Goal: Task Accomplishment & Management: Complete application form

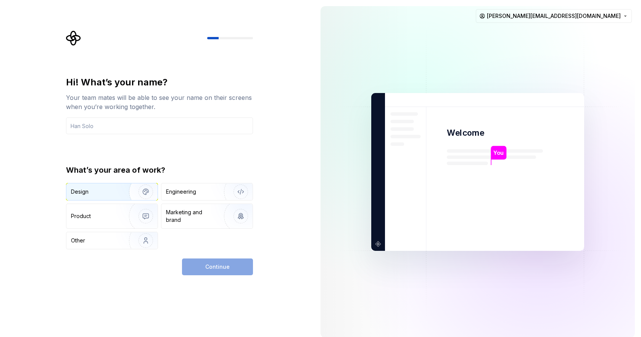
click at [91, 190] on div "Design" at bounding box center [95, 192] width 48 height 8
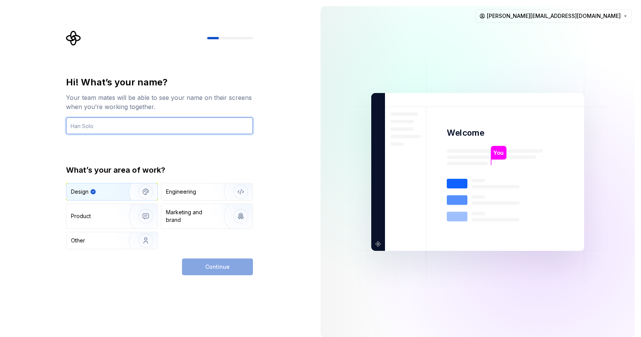
click at [143, 121] on input "text" at bounding box center [159, 125] width 187 height 17
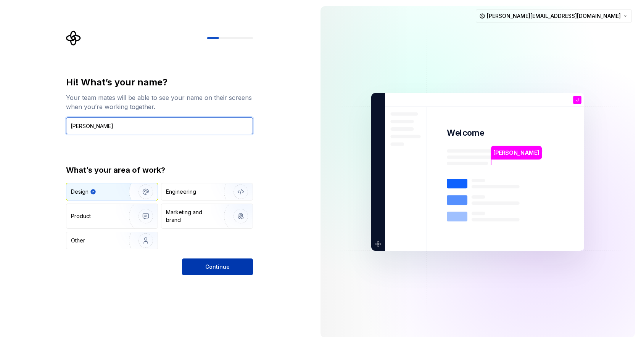
type input "[PERSON_NAME]"
click at [226, 269] on span "Continue" at bounding box center [217, 267] width 24 height 8
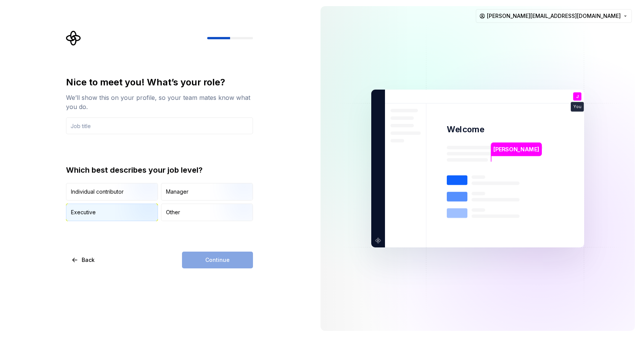
click at [122, 213] on img "button" at bounding box center [139, 221] width 49 height 51
click at [156, 127] on input "text" at bounding box center [159, 125] width 187 height 17
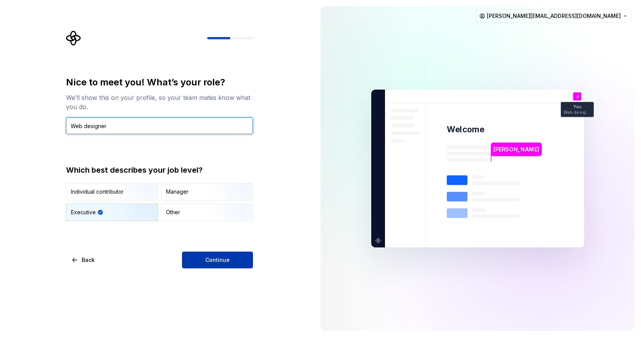
type input "Web designer"
click at [211, 259] on span "Continue" at bounding box center [217, 260] width 24 height 8
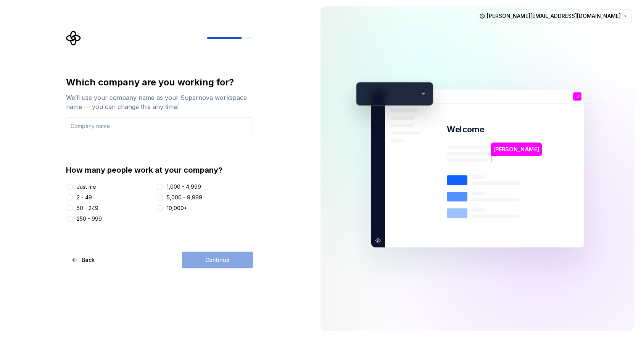
click at [84, 187] on div "Just me" at bounding box center [86, 187] width 19 height 8
click at [73, 187] on button "Just me" at bounding box center [70, 187] width 6 height 6
click at [123, 125] on input "text" at bounding box center [159, 125] width 187 height 17
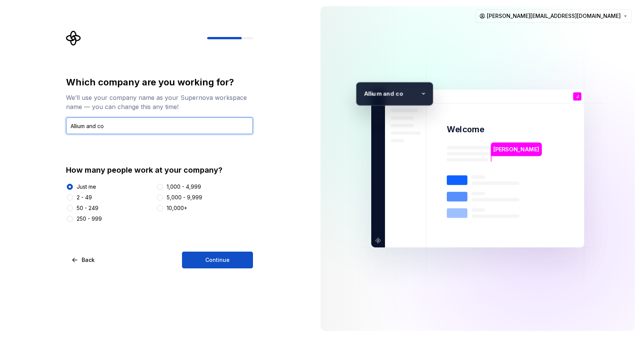
type input "Allium and co"
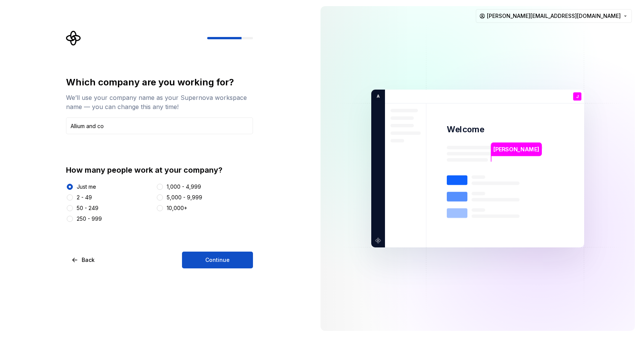
click at [79, 199] on div "2 - 49" at bounding box center [84, 198] width 15 height 8
click at [73, 199] on button "2 - 49" at bounding box center [70, 198] width 6 height 6
click at [198, 263] on button "Continue" at bounding box center [217, 260] width 71 height 17
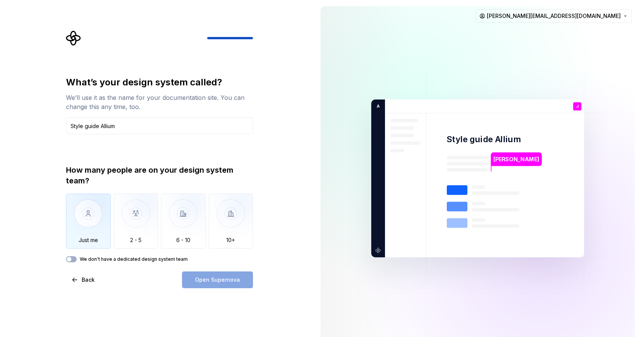
type input "Style guide Allium"
click at [94, 231] on img "button" at bounding box center [88, 219] width 45 height 51
click at [219, 283] on button "Open Supernova" at bounding box center [217, 280] width 71 height 17
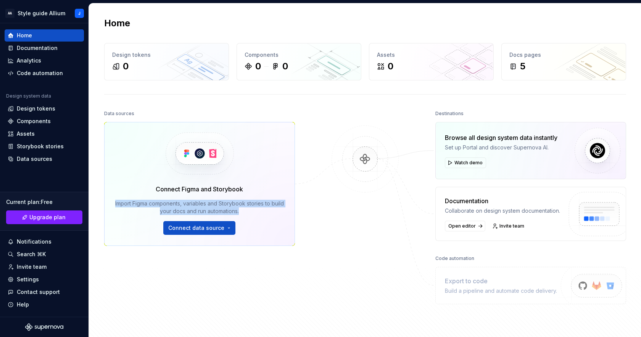
drag, startPoint x: 253, startPoint y: 213, endPoint x: 122, endPoint y: 199, distance: 131.1
click at [122, 200] on div "Import Figma components, variables and Storybook stories to build your docs and…" at bounding box center [199, 207] width 169 height 15
click at [117, 190] on div at bounding box center [117, 190] width 0 height 0
click at [274, 337] on div "Close" at bounding box center [320, 337] width 641 height 0
click at [208, 232] on button "Connect data source" at bounding box center [199, 228] width 72 height 14
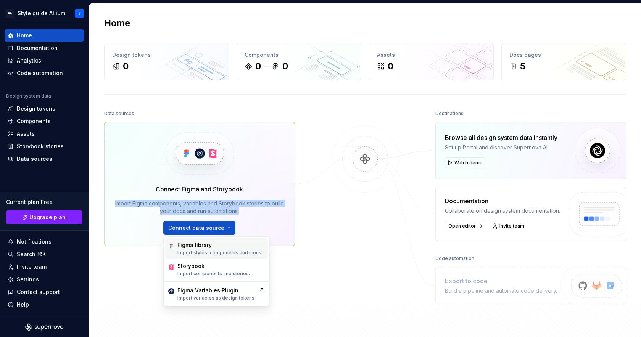
click at [206, 244] on div "Figma library" at bounding box center [194, 245] width 34 height 8
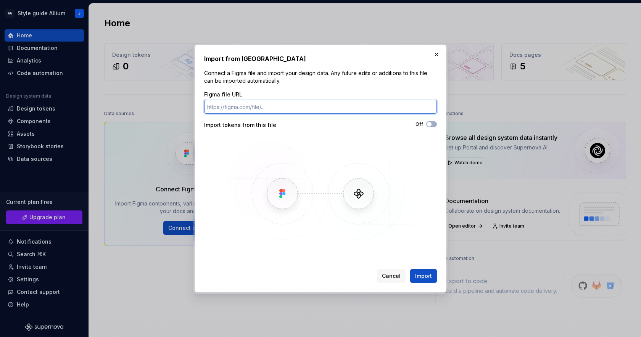
paste input "[URL][DOMAIN_NAME]"
type input "[URL][DOMAIN_NAME]"
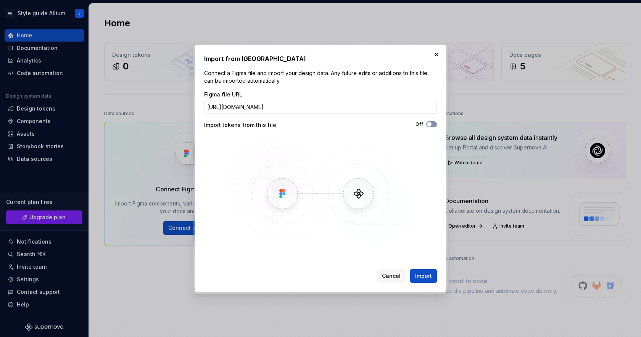
scroll to position [0, 0]
click at [430, 124] on span "button" at bounding box center [429, 124] width 5 height 5
click at [421, 273] on span "Import" at bounding box center [423, 276] width 17 height 8
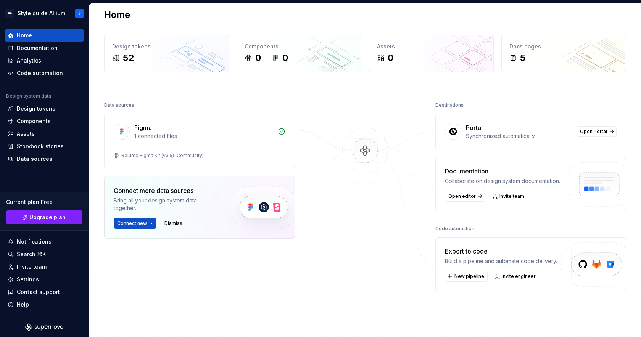
scroll to position [19, 0]
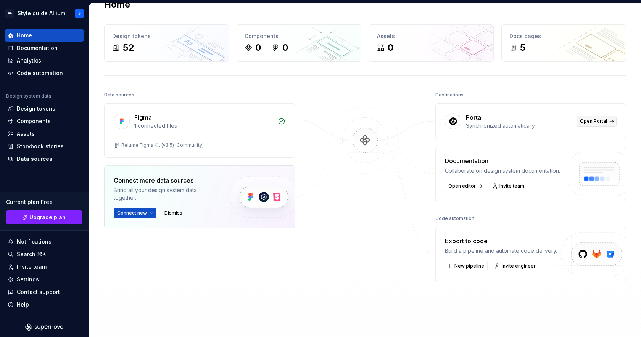
click at [597, 122] on span "Open Portal" at bounding box center [593, 121] width 27 height 6
click at [159, 126] on div "1 connected files" at bounding box center [203, 126] width 139 height 8
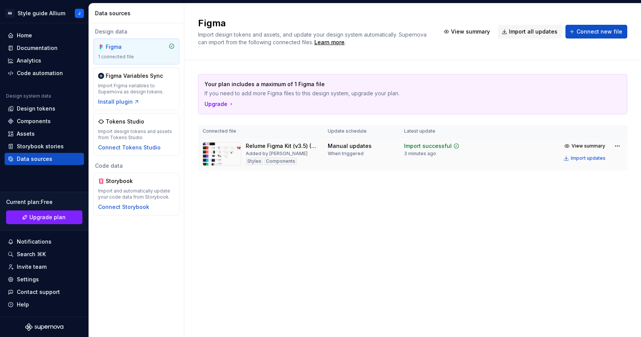
click at [252, 162] on div "Styles" at bounding box center [254, 162] width 17 height 8
click at [253, 164] on div "Styles" at bounding box center [254, 162] width 17 height 8
click at [571, 145] on button "View summary" at bounding box center [585, 146] width 48 height 11
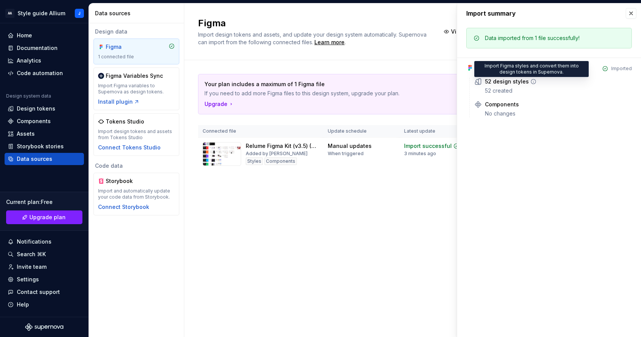
click at [531, 81] on icon at bounding box center [533, 82] width 6 height 6
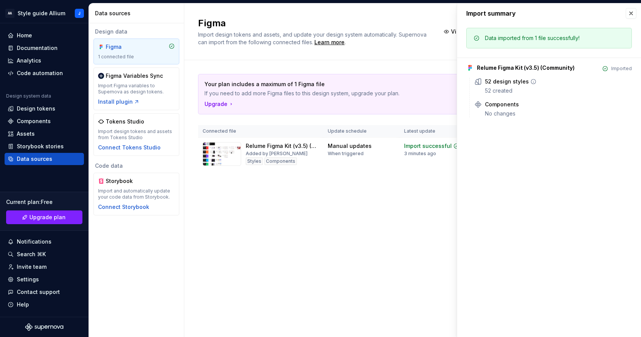
click at [531, 81] on icon at bounding box center [533, 82] width 6 height 6
click at [426, 201] on div "Figma Import design tokens and assets, and update your design system automatica…" at bounding box center [412, 170] width 457 height 334
click at [366, 211] on div "Figma Import design tokens and assets, and update your design system automatica…" at bounding box center [412, 170] width 457 height 334
click at [628, 11] on button "button" at bounding box center [631, 13] width 11 height 11
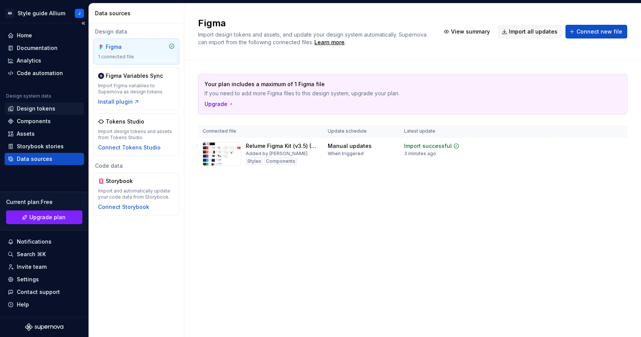
click at [46, 103] on div "Design tokens" at bounding box center [44, 109] width 79 height 12
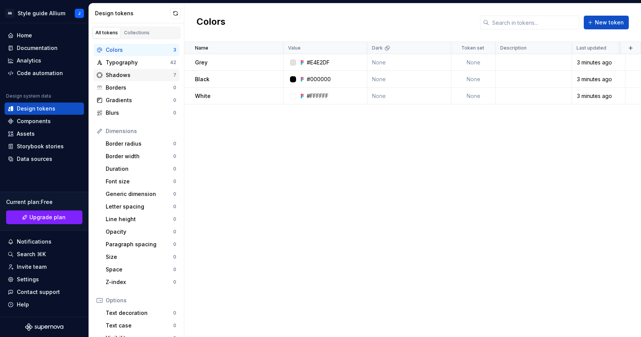
click at [130, 77] on div "Shadows" at bounding box center [140, 75] width 68 height 8
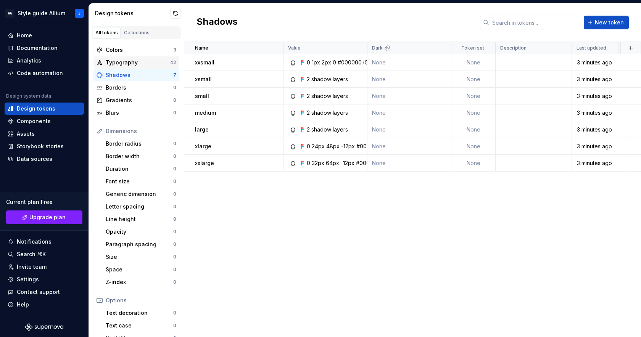
click at [147, 65] on div "Typography" at bounding box center [138, 63] width 64 height 8
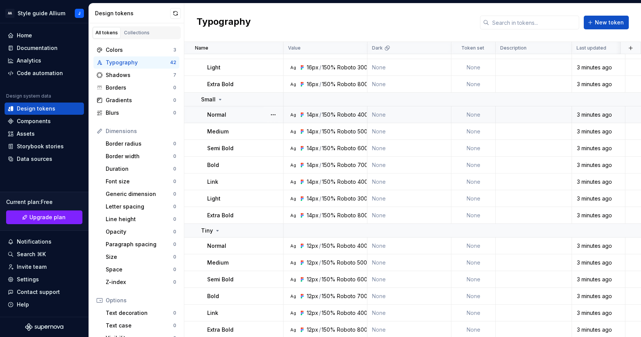
scroll to position [522, 0]
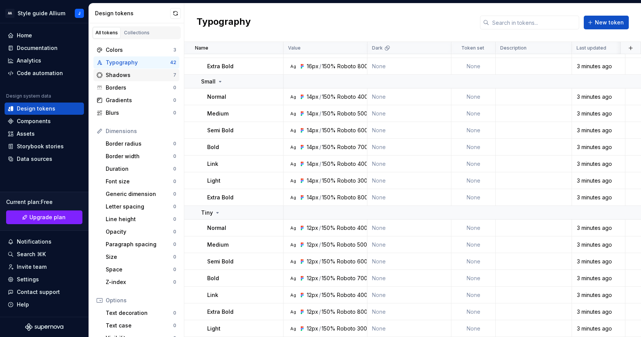
click at [137, 78] on div "Shadows" at bounding box center [140, 75] width 68 height 8
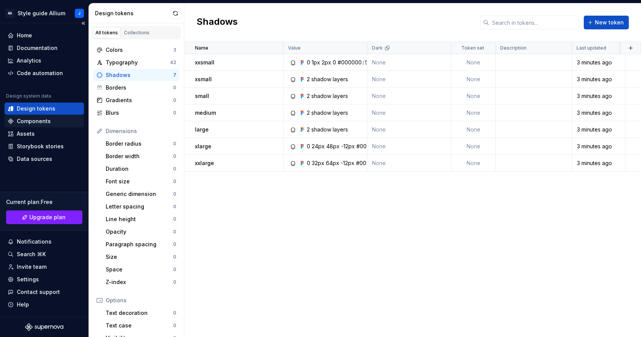
click at [62, 125] on div "Components" at bounding box center [44, 121] width 73 height 8
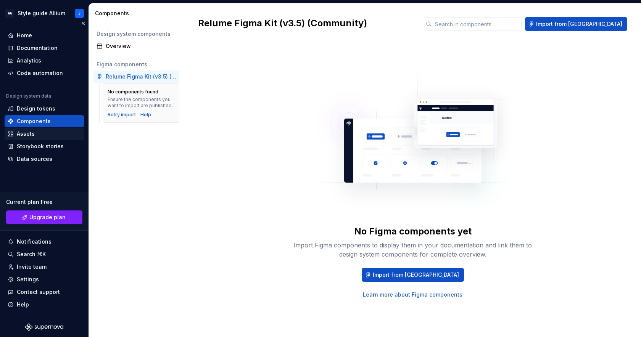
click at [60, 135] on div "Assets" at bounding box center [44, 134] width 73 height 8
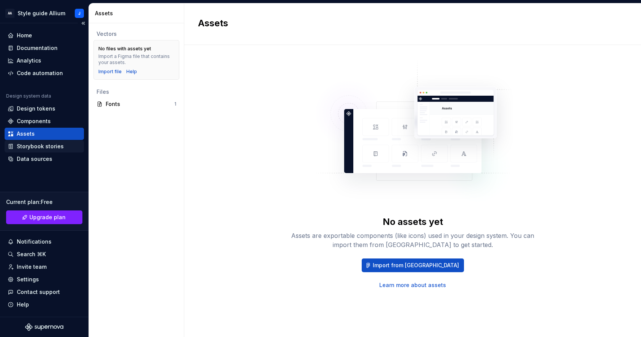
click at [63, 144] on div "Storybook stories" at bounding box center [44, 147] width 73 height 8
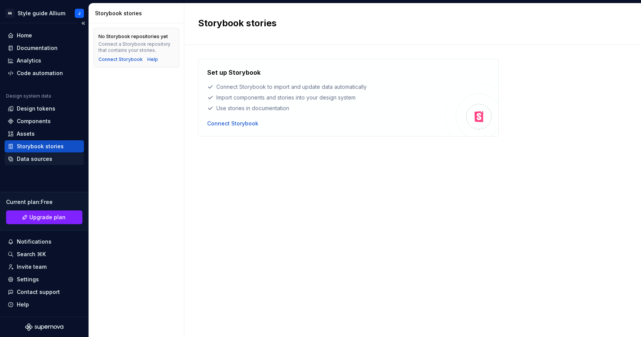
click at [64, 154] on div "Data sources" at bounding box center [44, 159] width 79 height 12
